Goal: Participate in discussion: Engage in conversation with other users on a specific topic

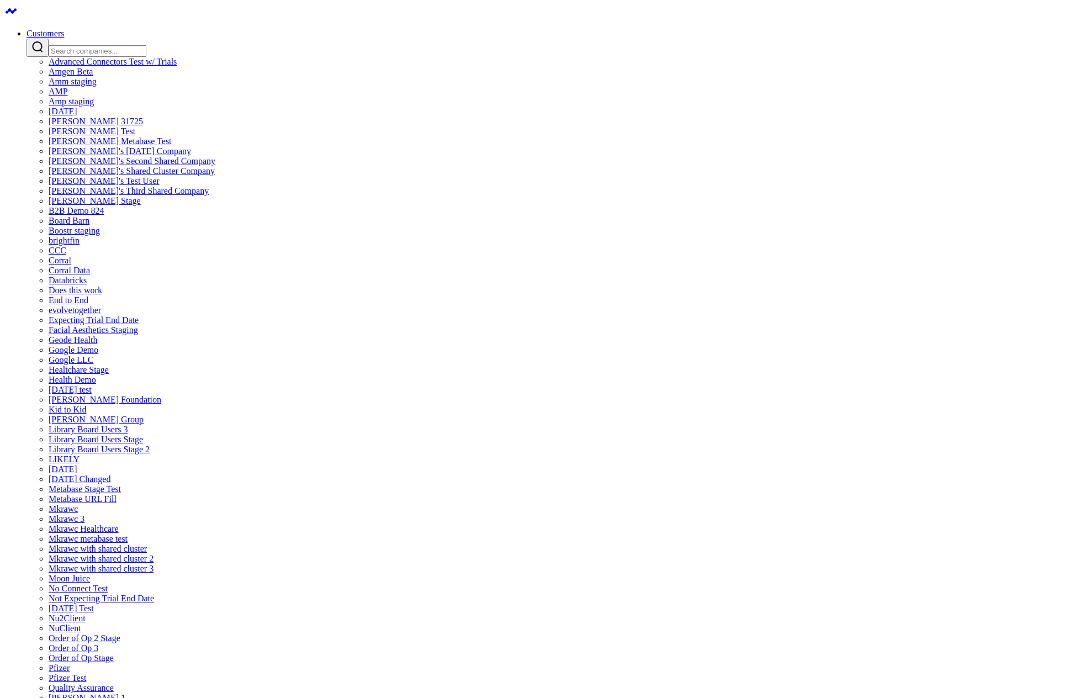
click at [93, 76] on link "Amgen Beta" at bounding box center [71, 71] width 44 height 9
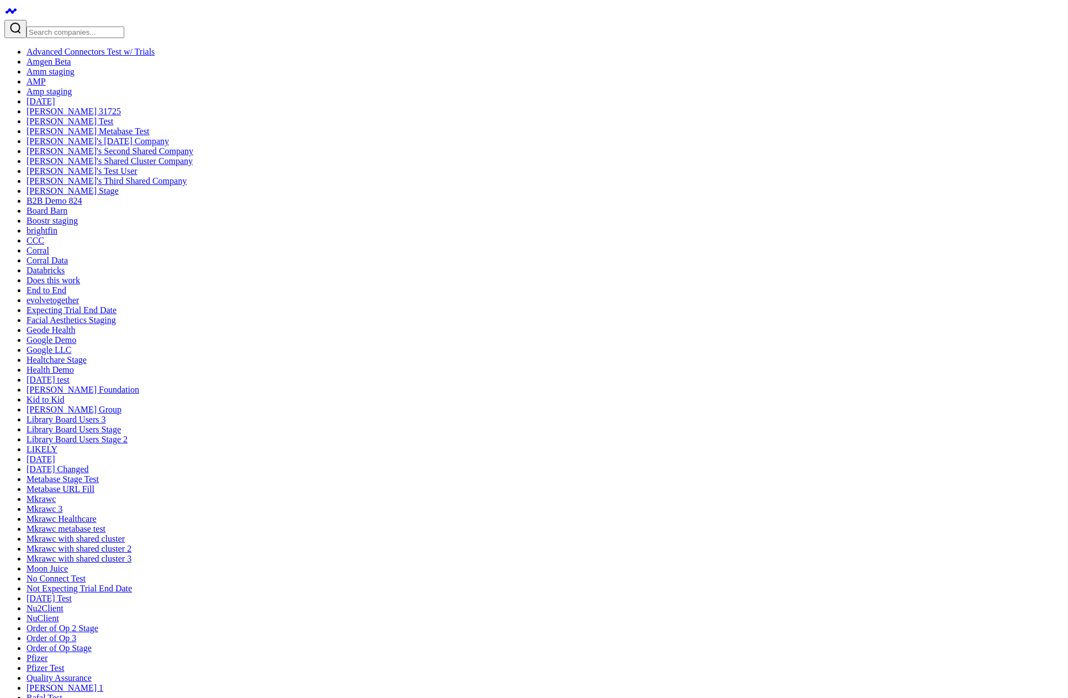
type textarea "@"
click at [100, 27] on input "Search companies input" at bounding box center [76, 33] width 98 height 12
